Goal: Task Accomplishment & Management: Manage account settings

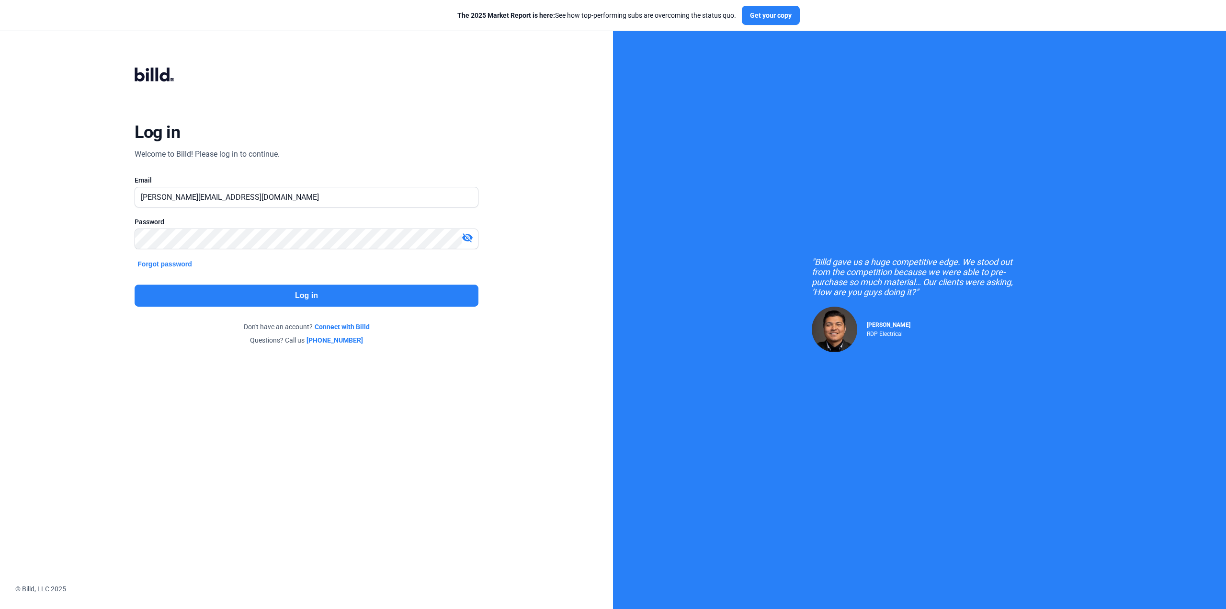
click at [250, 294] on button "Log in" at bounding box center [306, 295] width 343 height 22
